Goal: Task Accomplishment & Management: Manage account settings

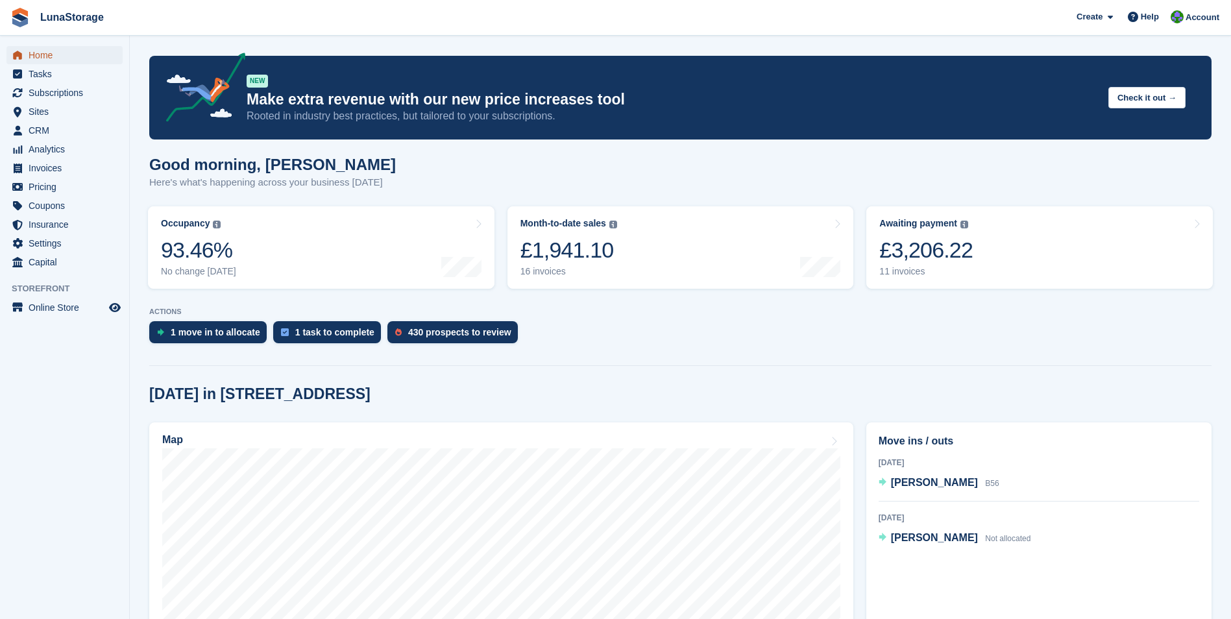
click at [31, 52] on span "Home" at bounding box center [68, 55] width 78 height 18
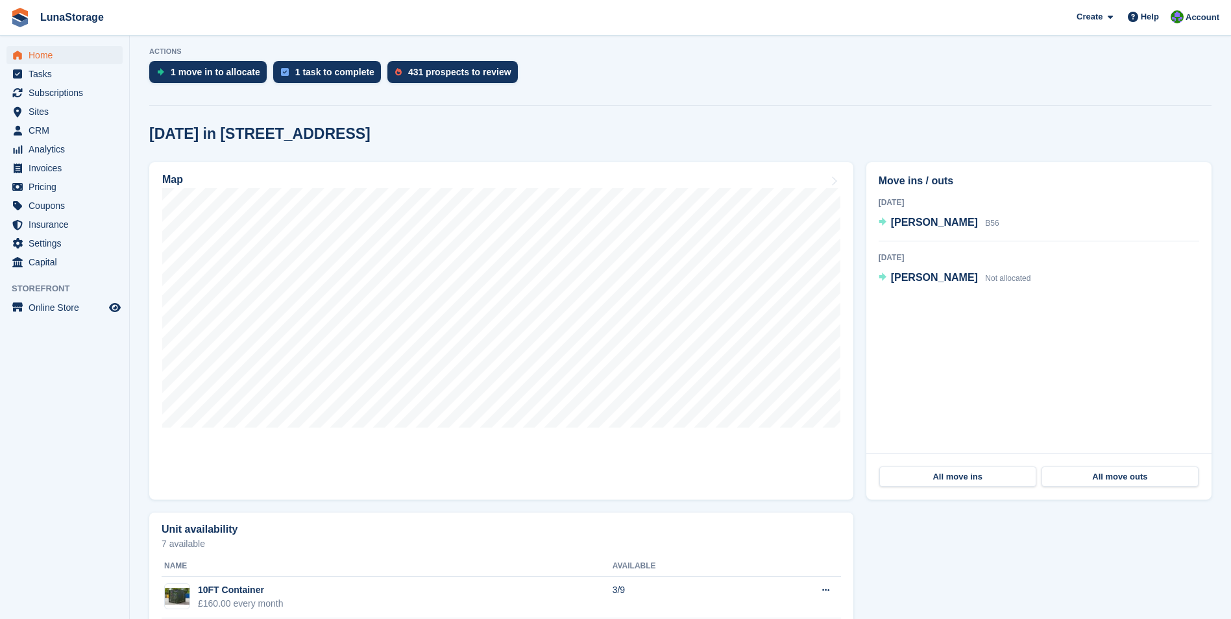
scroll to position [260, 0]
click at [31, 168] on span "Invoices" at bounding box center [68, 168] width 78 height 18
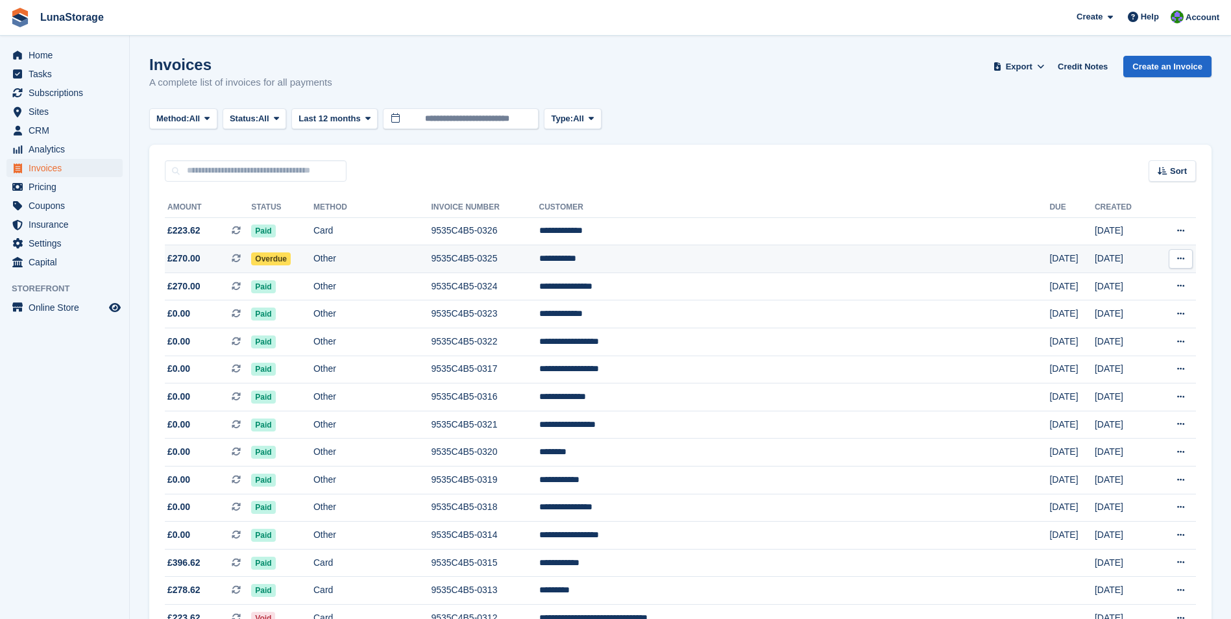
click at [177, 256] on span "£270.00" at bounding box center [183, 259] width 33 height 14
click at [35, 53] on span "Home" at bounding box center [68, 55] width 78 height 18
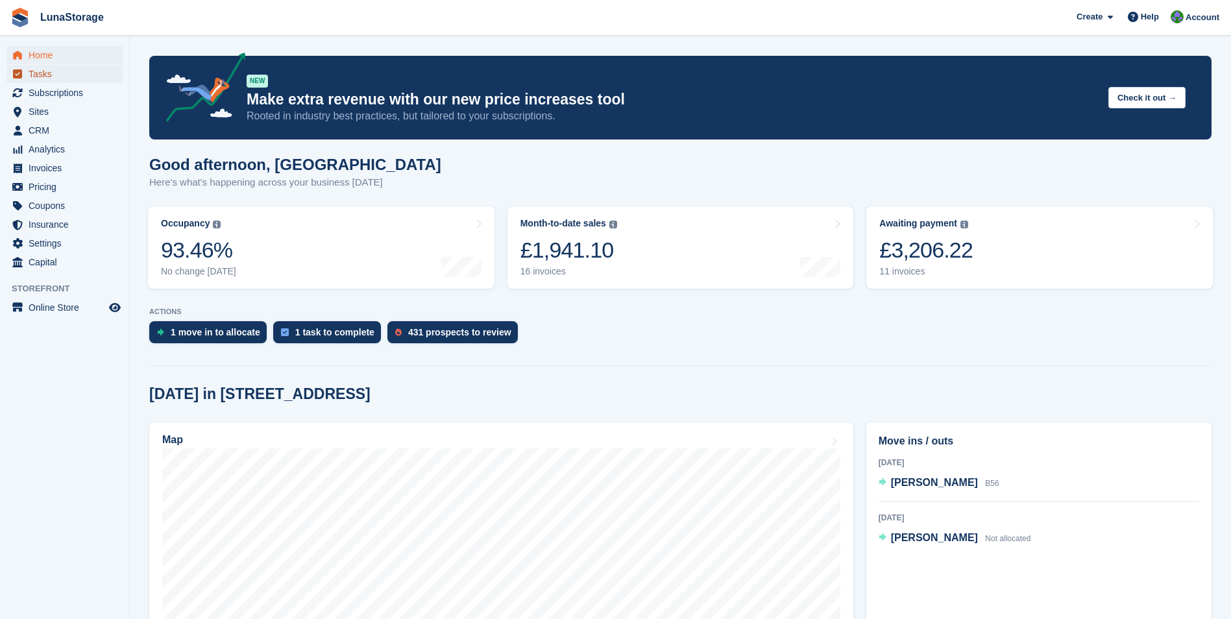
click at [41, 73] on span "Tasks" at bounding box center [68, 74] width 78 height 18
